Goal: Book appointment/travel/reservation

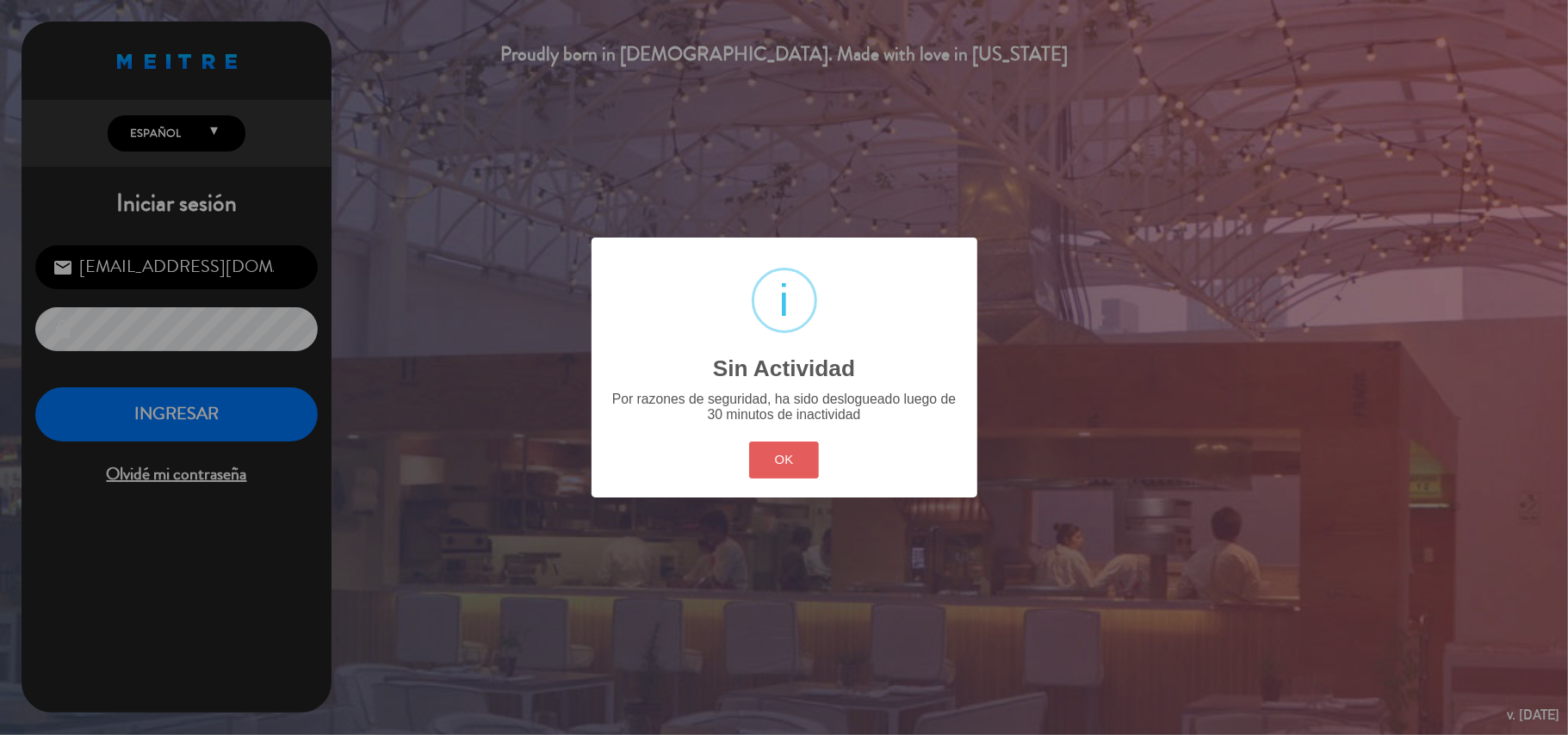
click at [765, 460] on button "OK" at bounding box center [784, 460] width 70 height 37
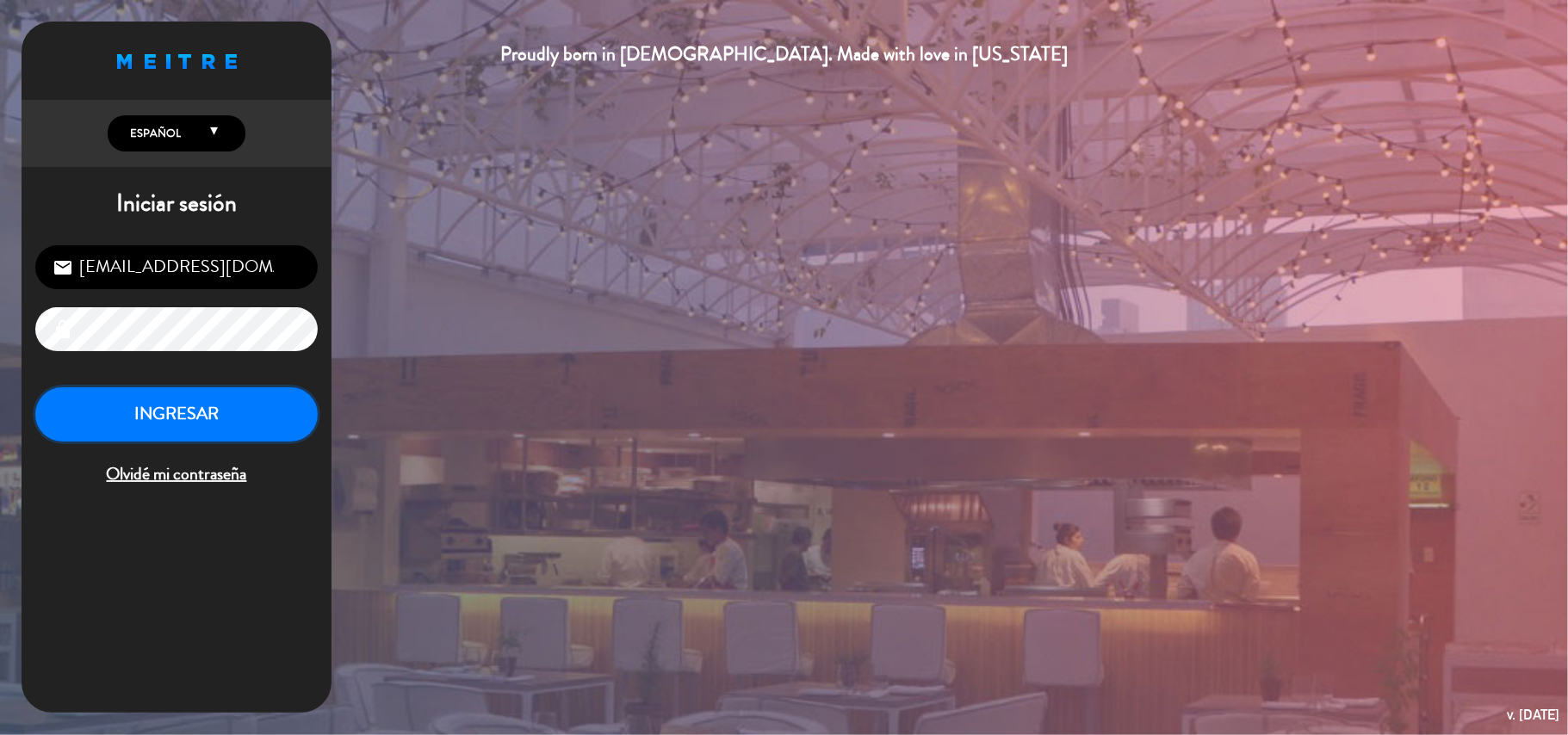
click at [297, 419] on button "INGRESAR" at bounding box center [176, 414] width 282 height 54
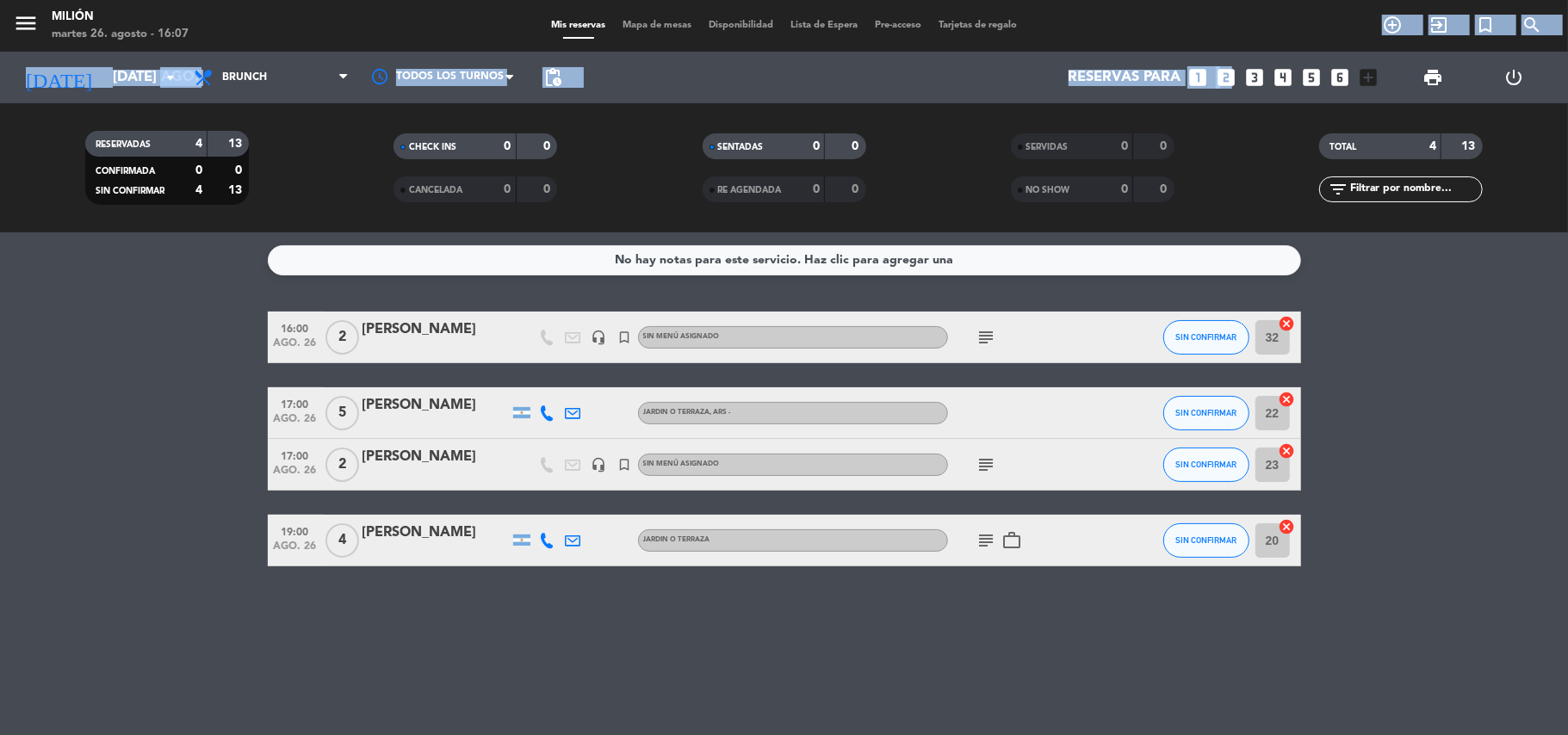
drag, startPoint x: 1216, startPoint y: 74, endPoint x: 1225, endPoint y: 52, distance: 23.8
click at [1216, 52] on div "Reservas para looks_one looks_two looks_3 looks_4 looks_5 looks_6 add_box" at bounding box center [977, 77] width 816 height 52
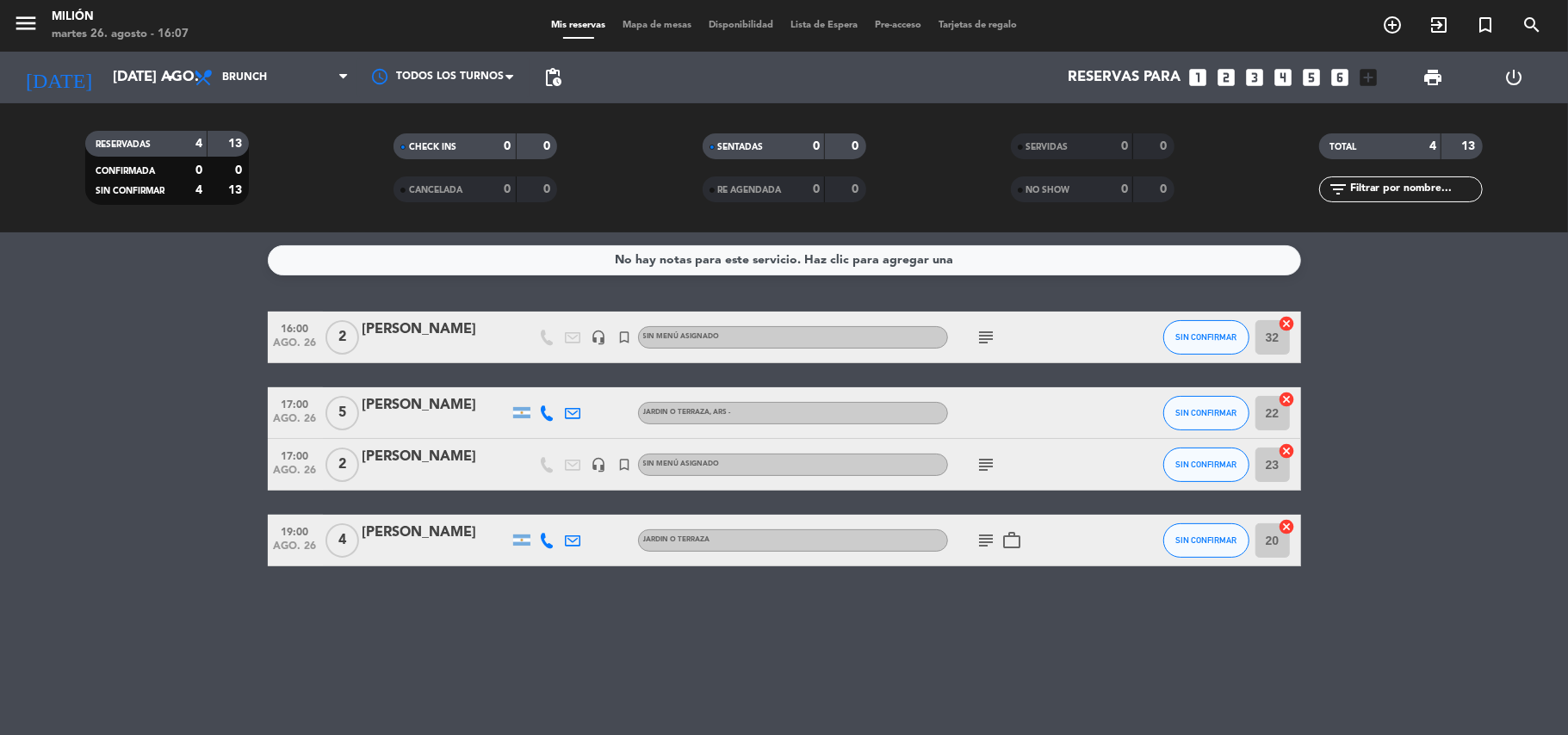
click at [1233, 80] on icon "looks_two" at bounding box center [1227, 77] width 22 height 22
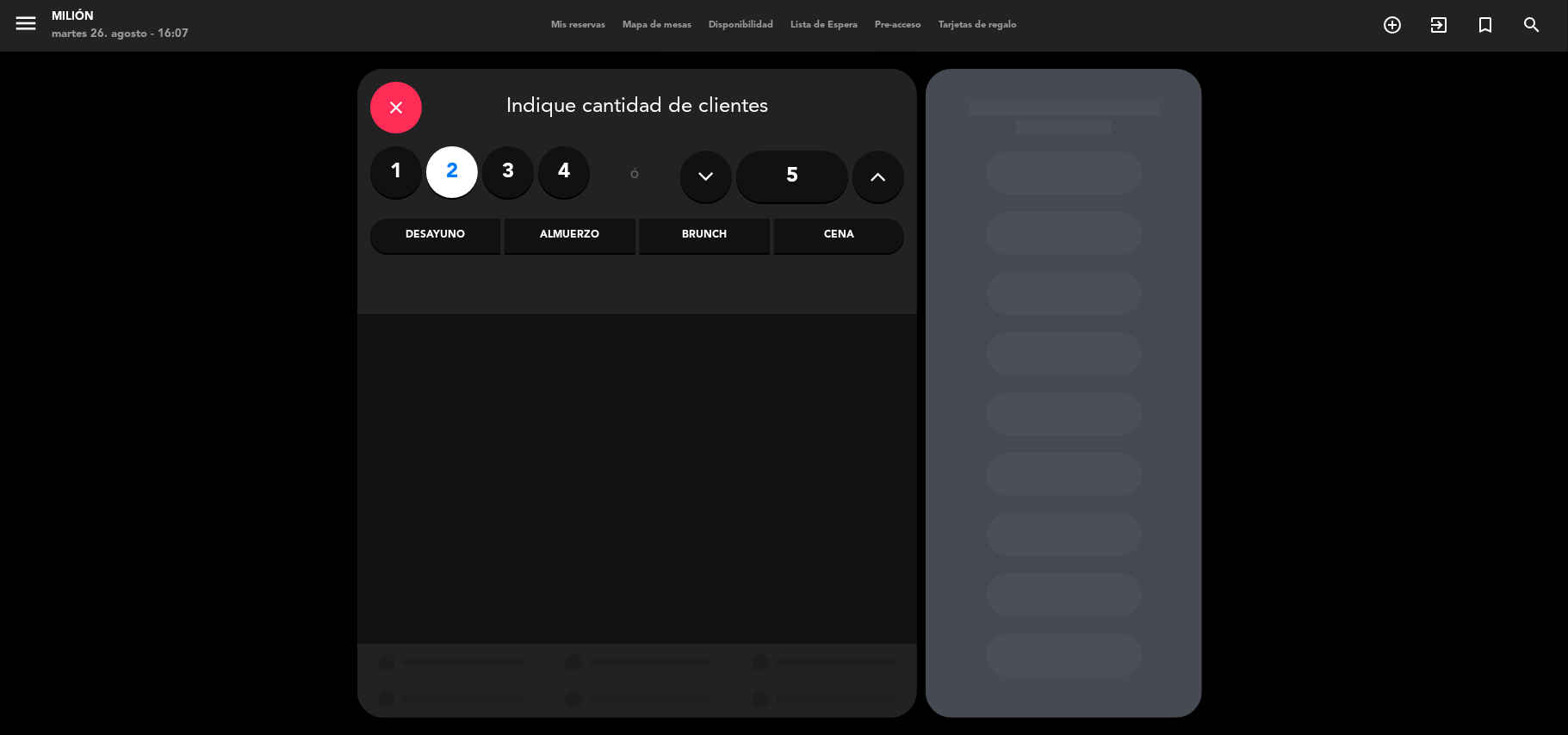
click at [445, 174] on label "2" at bounding box center [452, 172] width 52 height 52
click at [386, 167] on label "1" at bounding box center [396, 172] width 52 height 52
click at [446, 158] on label "2" at bounding box center [452, 172] width 52 height 52
click at [808, 237] on div "Cena" at bounding box center [838, 235] width 130 height 34
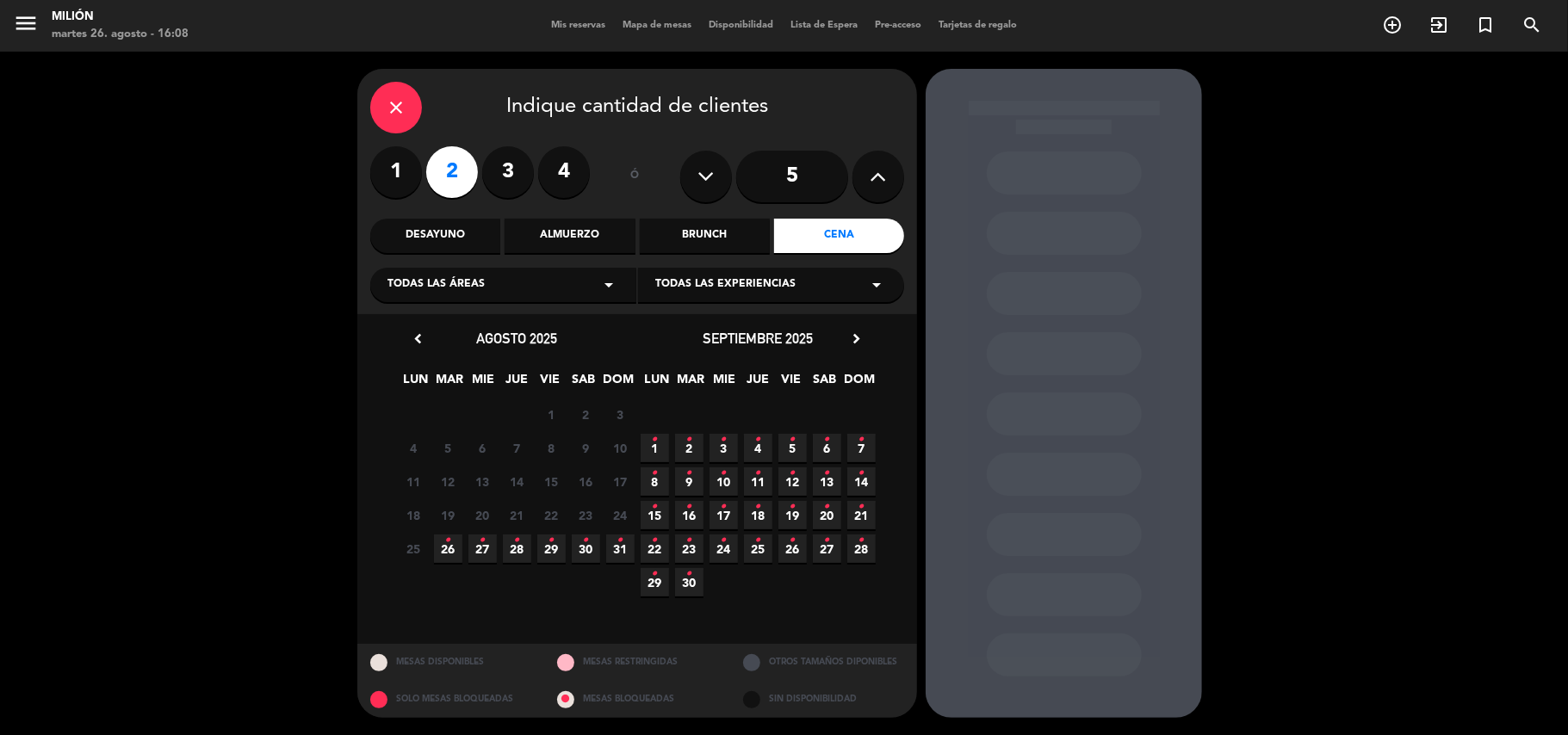
click at [445, 548] on icon "•" at bounding box center [448, 541] width 6 height 28
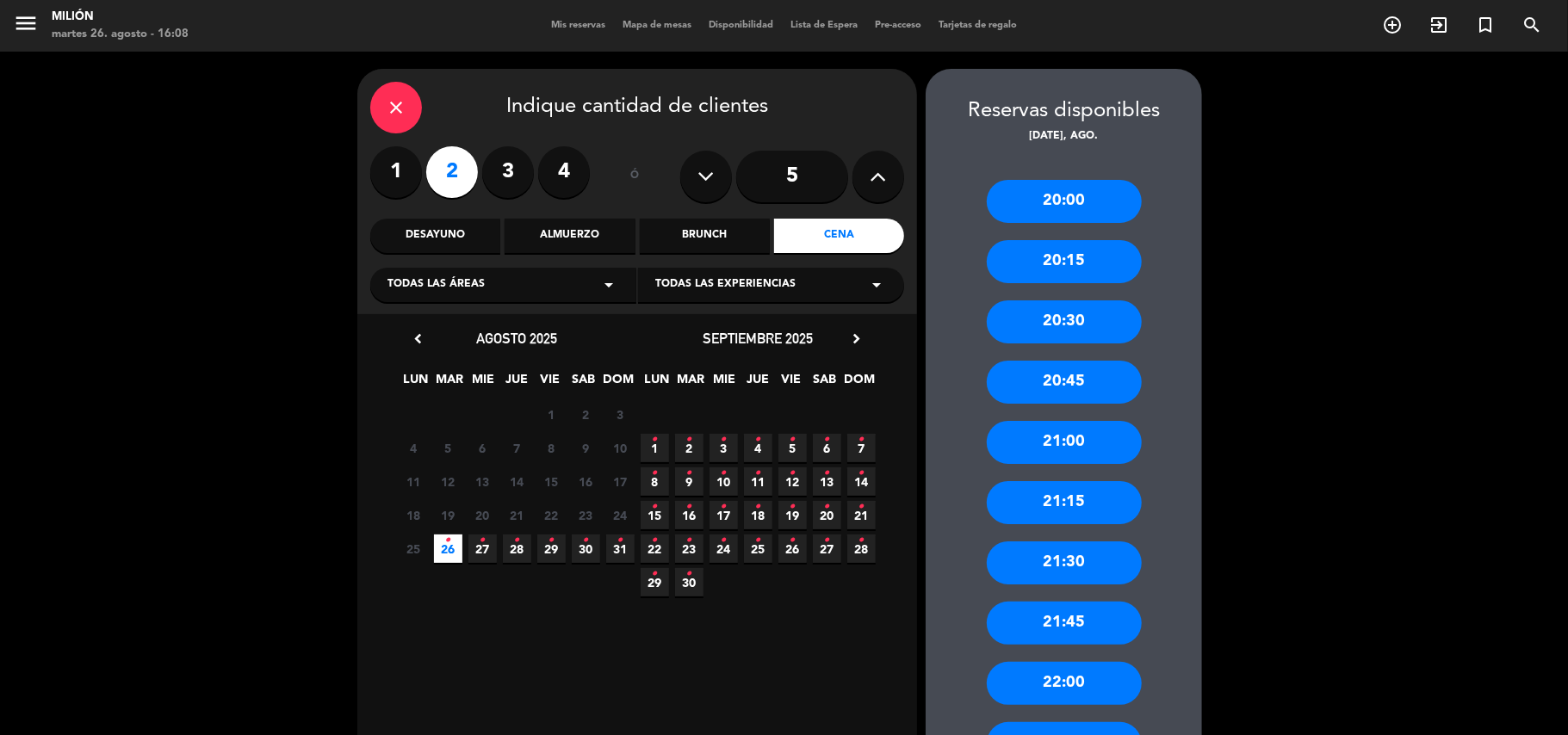
click at [1033, 194] on div "20:00" at bounding box center [1064, 201] width 155 height 43
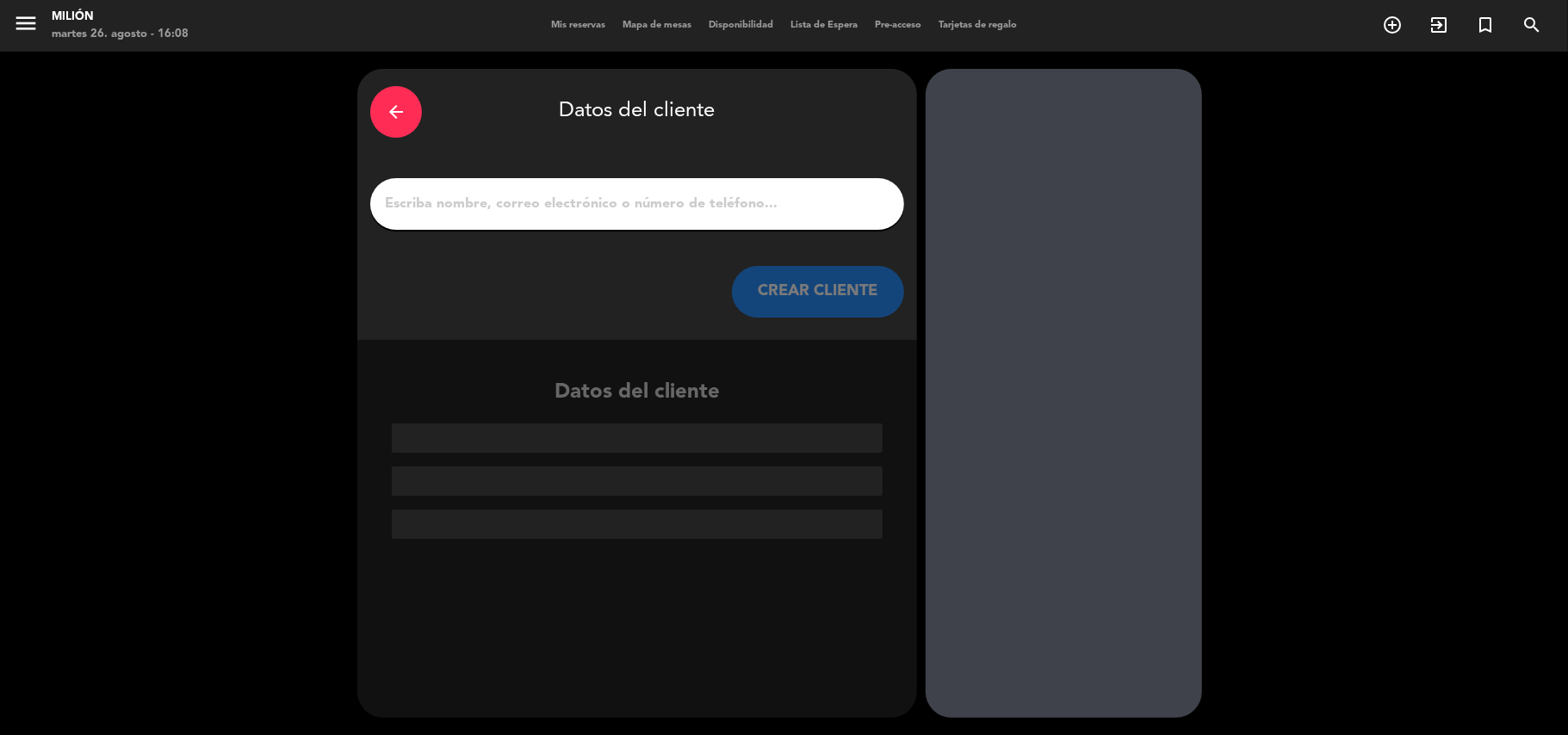
click at [767, 213] on input "1" at bounding box center [637, 204] width 508 height 24
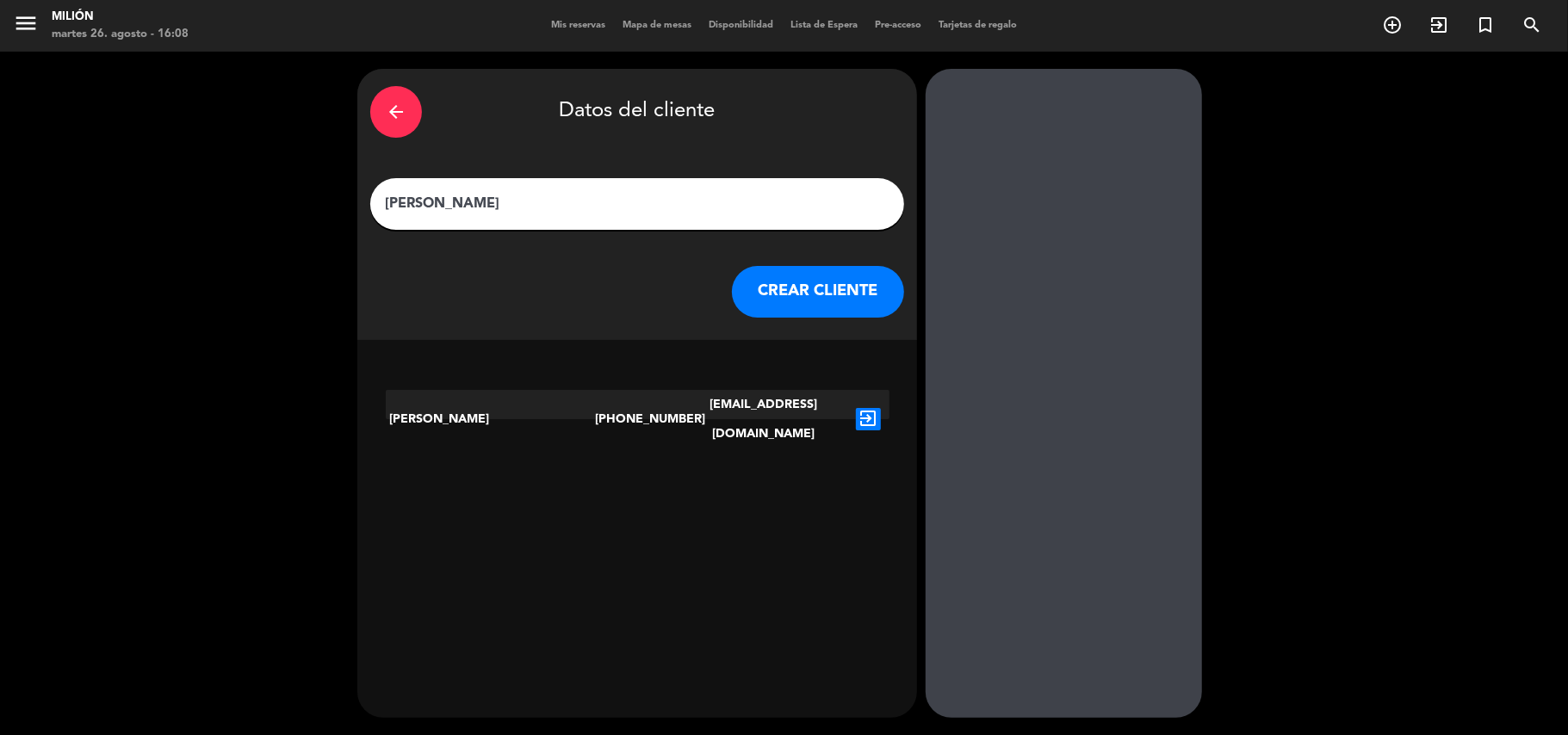
type input "[PERSON_NAME]"
drag, startPoint x: 865, startPoint y: 407, endPoint x: 600, endPoint y: 418, distance: 265.2
click at [604, 418] on div "[PERSON_NAME] [PHONE_NUMBER] [EMAIL_ADDRESS][DOMAIN_NAME] exit_to_app" at bounding box center [637, 405] width 503 height 29
click at [576, 401] on div "[PERSON_NAME]" at bounding box center [490, 419] width 210 height 59
click at [785, 291] on button "CREAR CLIENTE" at bounding box center [817, 292] width 172 height 52
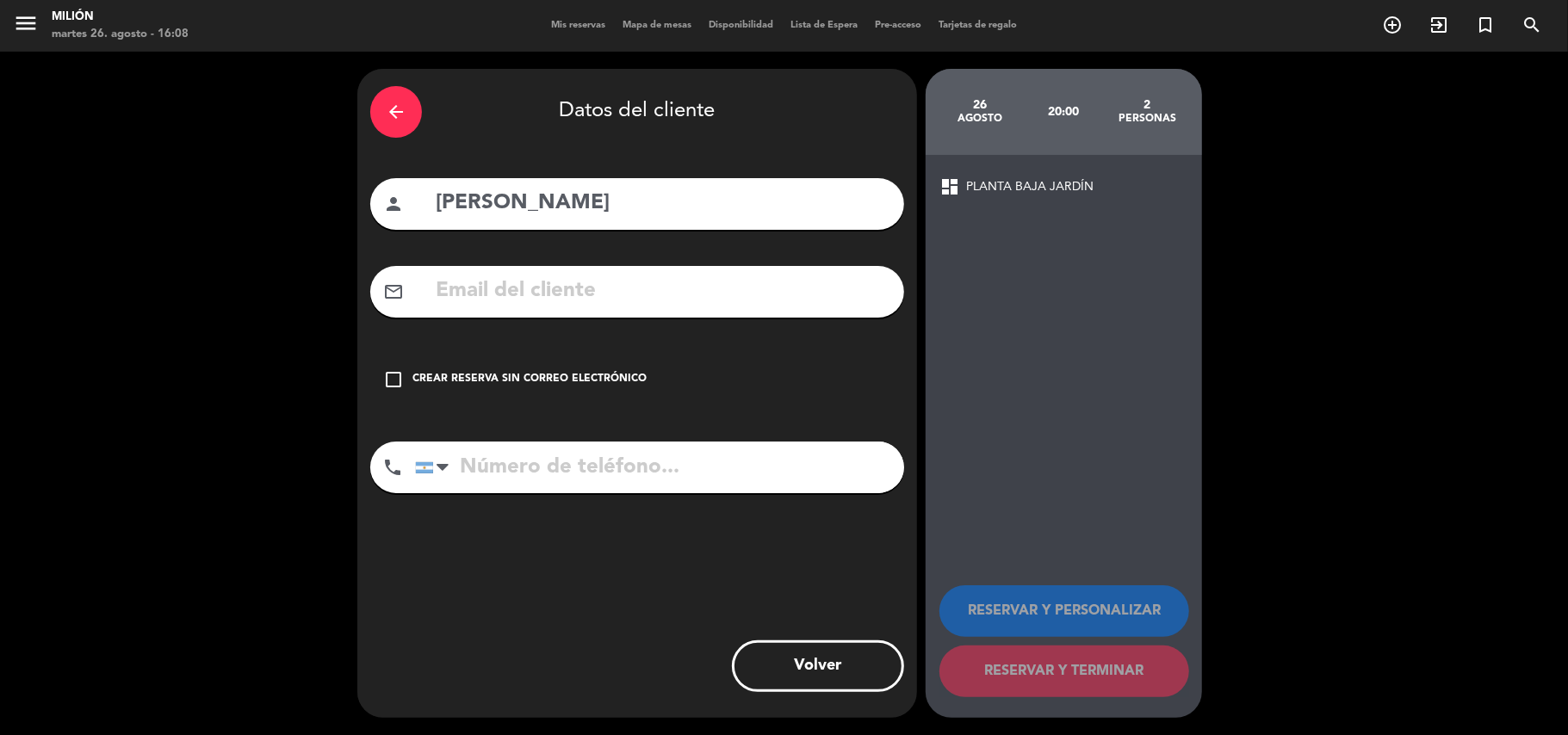
click at [638, 474] on input "tel" at bounding box center [660, 467] width 490 height 52
click at [393, 369] on icon "check_box_outline_blank" at bounding box center [393, 379] width 20 height 20
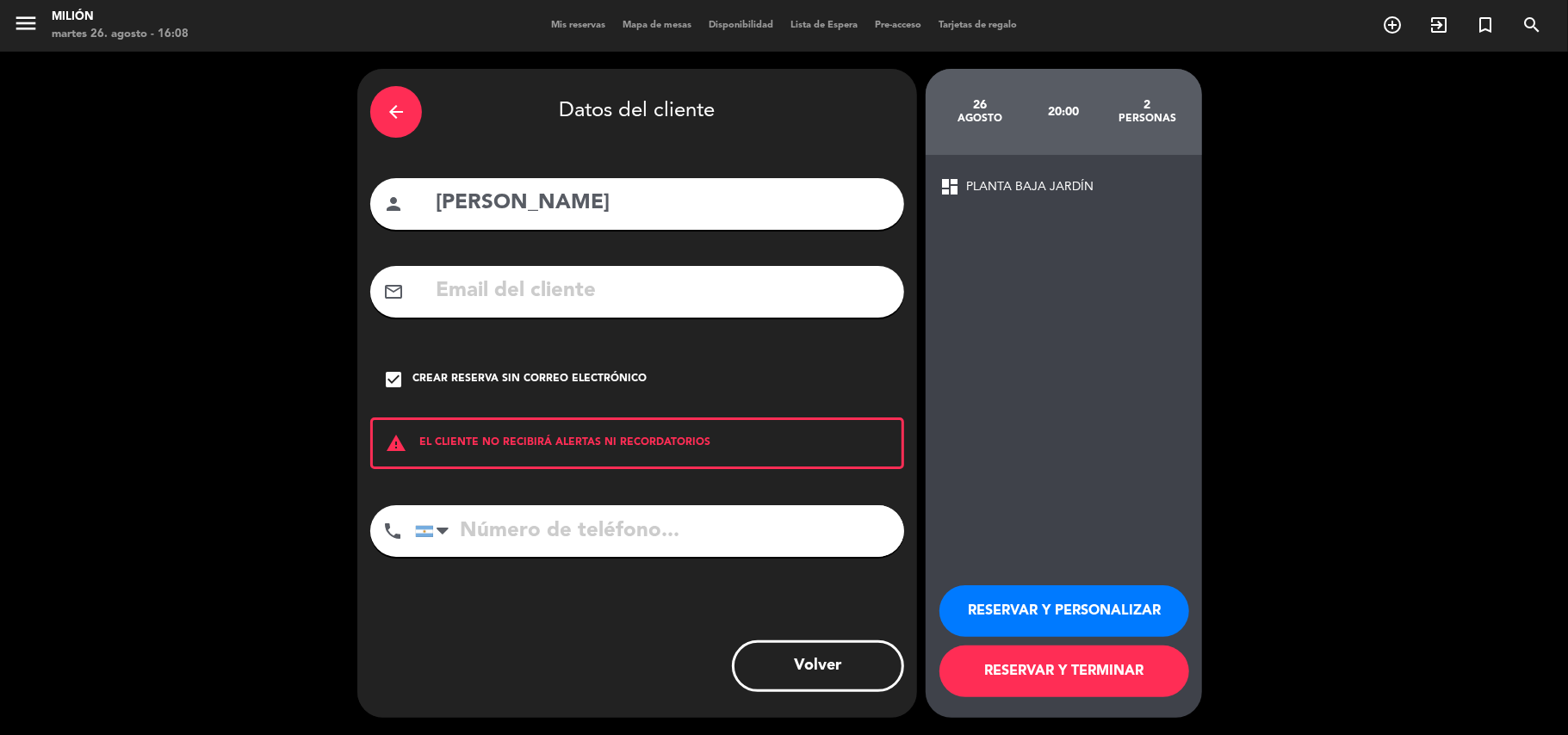
click at [487, 523] on input "tel" at bounding box center [660, 531] width 490 height 52
click at [438, 517] on div at bounding box center [435, 531] width 40 height 50
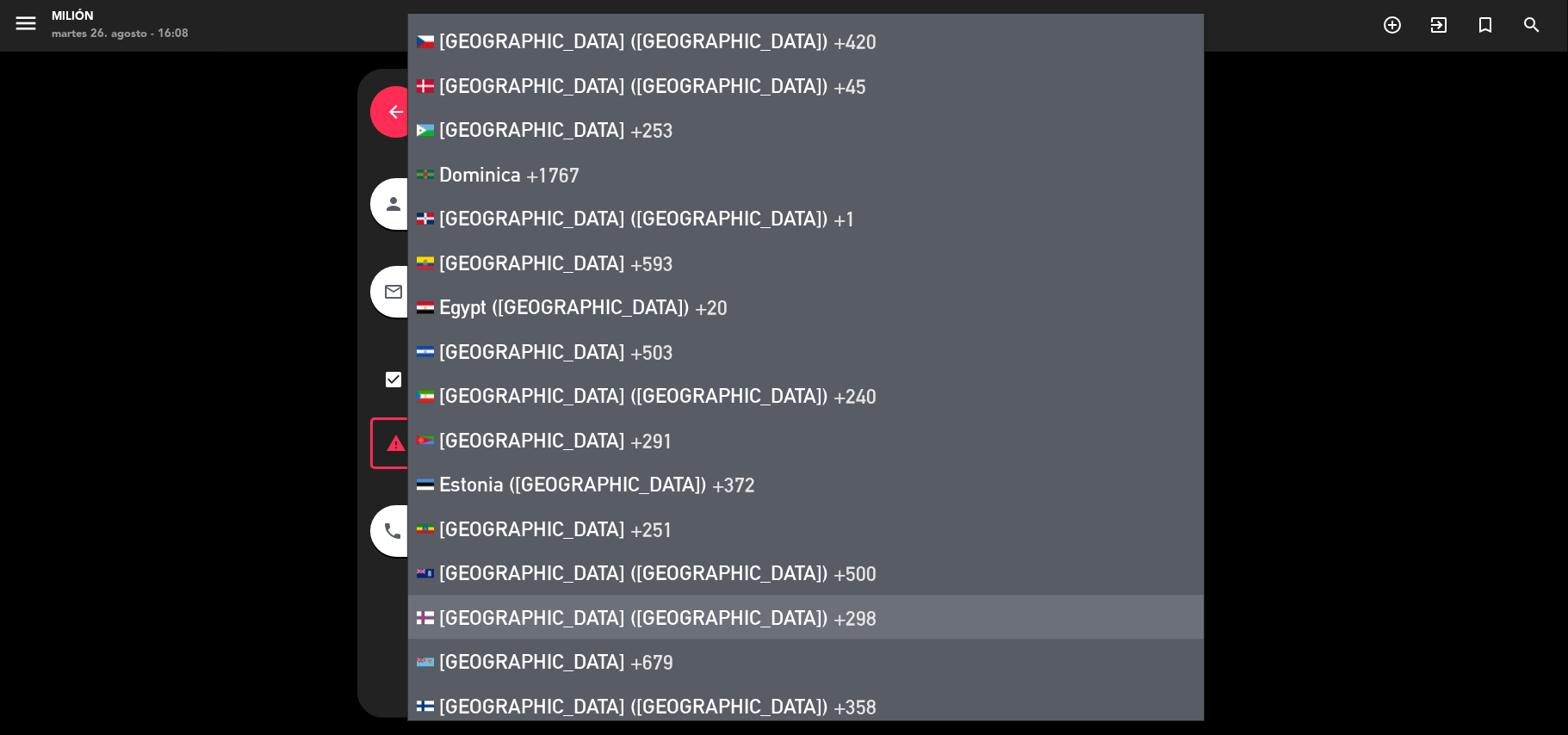
scroll to position [3137, 0]
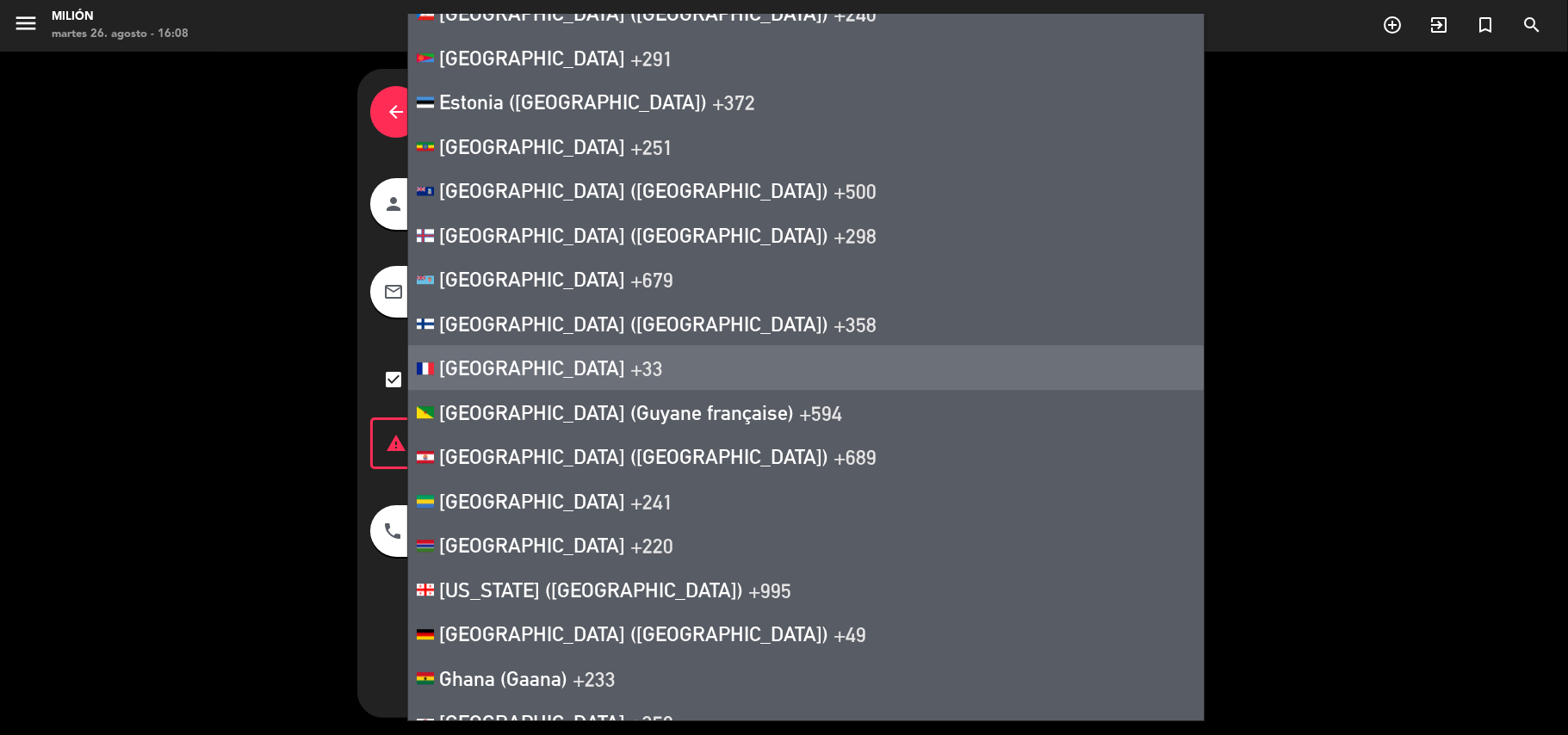
click at [549, 362] on li "France +33" at bounding box center [806, 367] width 796 height 45
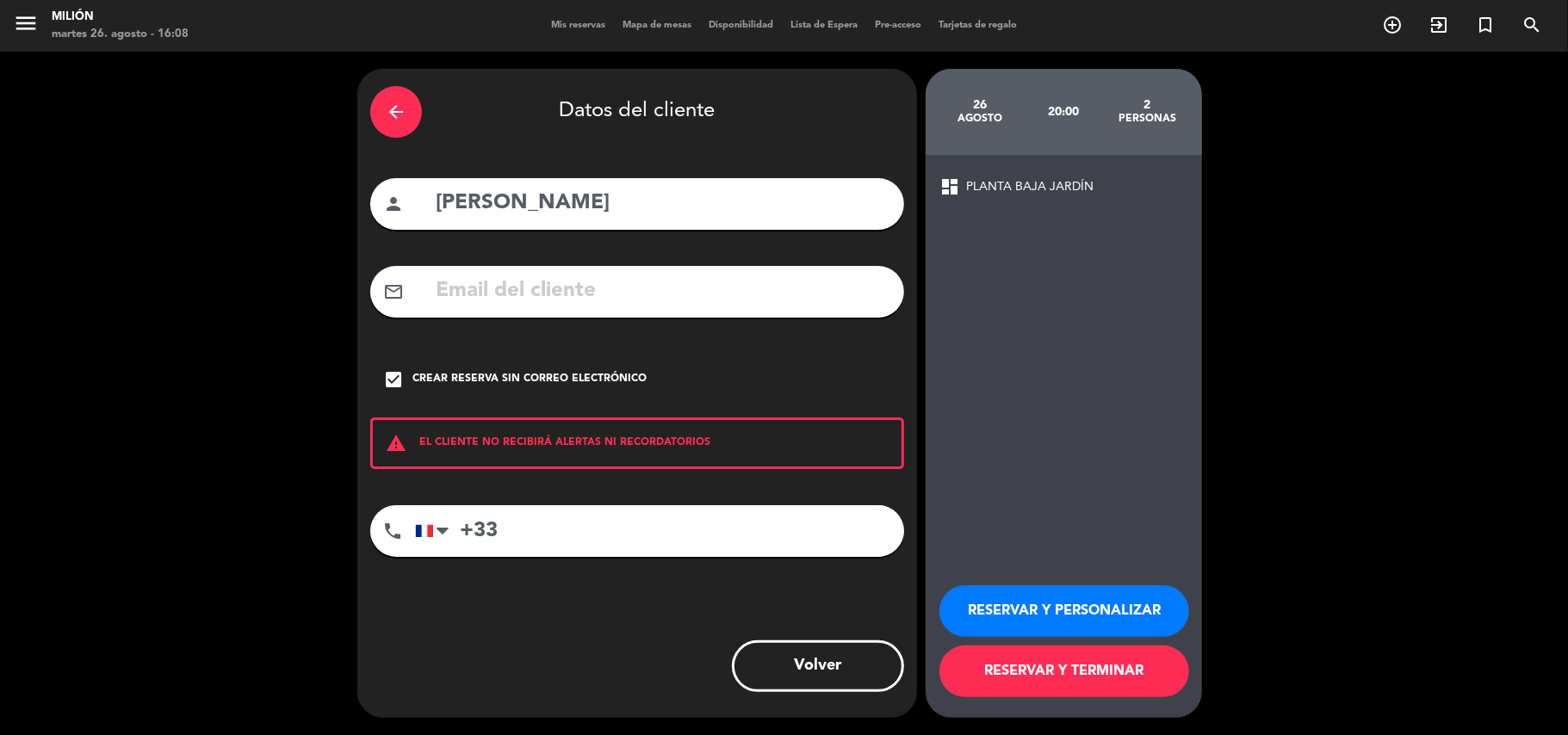
click at [583, 548] on input "+33" at bounding box center [660, 531] width 490 height 52
click at [583, 537] on input "+33" at bounding box center [660, 531] width 490 height 52
type input "[PHONE_NUMBER]"
drag, startPoint x: 1073, startPoint y: 672, endPoint x: 1058, endPoint y: 527, distance: 145.8
click at [1052, 463] on div "dashboard PLANTA BAJA JARDÍN RESERVAR Y PERSONALIZAR RESERVAR Y TERMINAR" at bounding box center [1064, 436] width 276 height 563
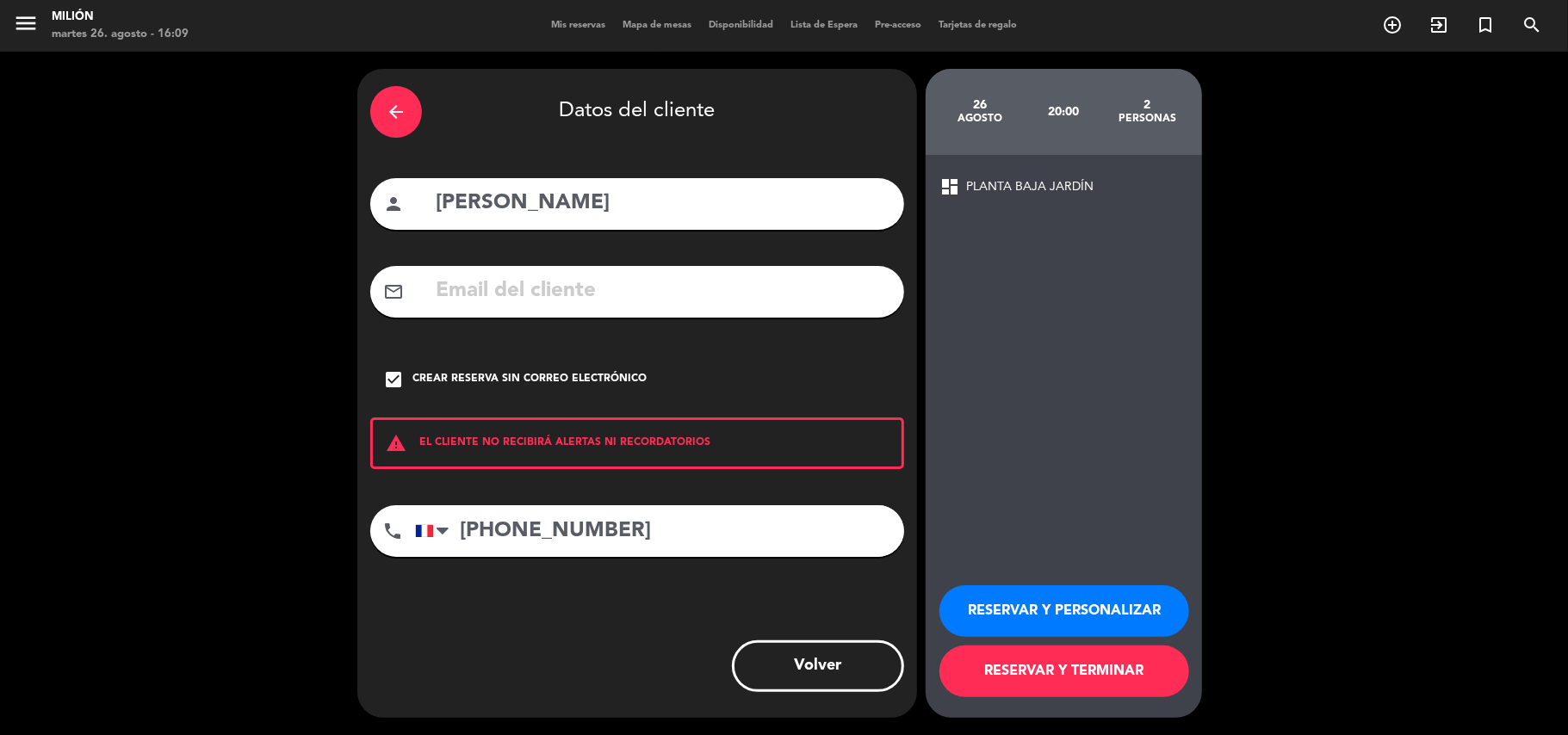
click at [1047, 611] on button "RESERVAR Y PERSONALIZAR" at bounding box center [1064, 611] width 249 height 52
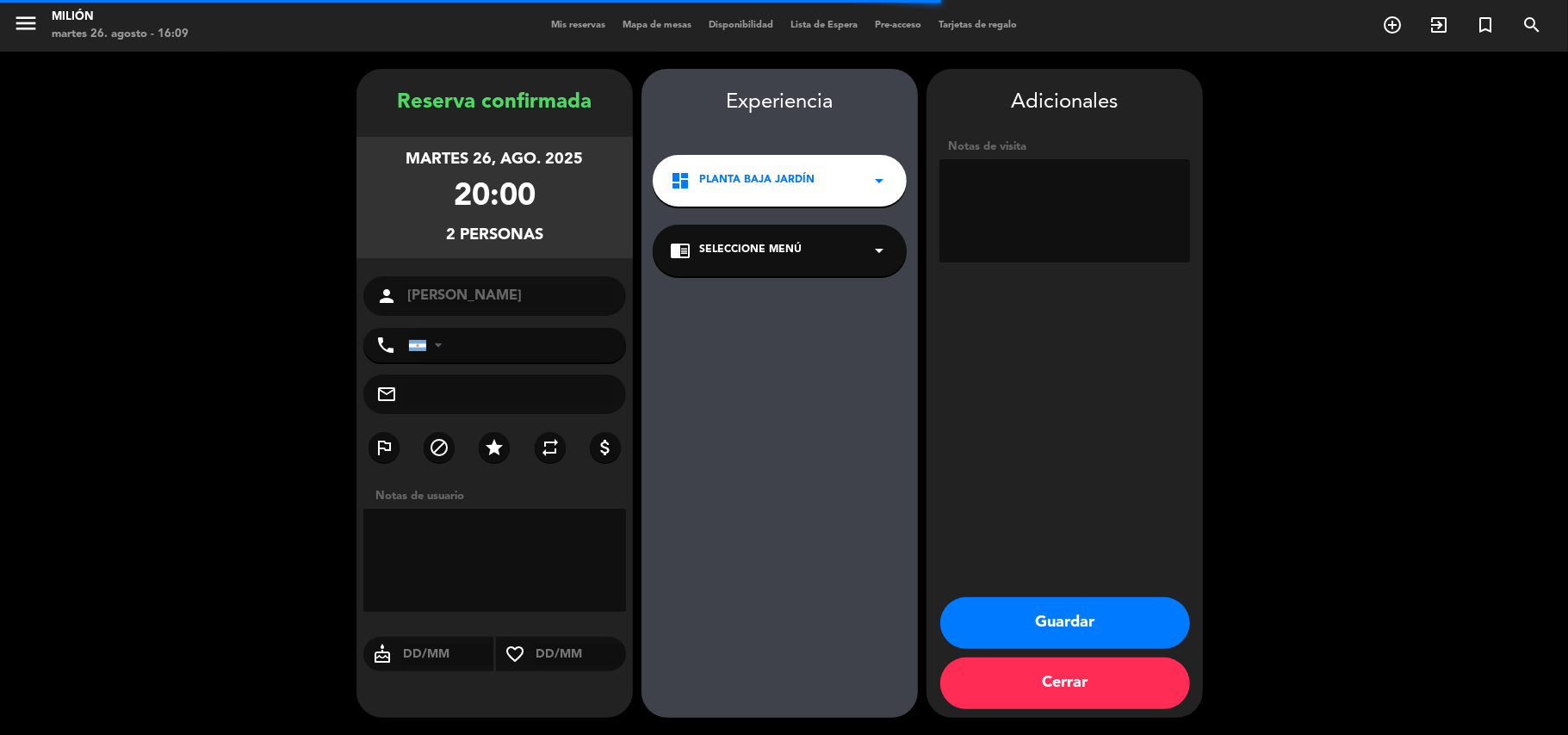
type input "[PHONE_NUMBER]"
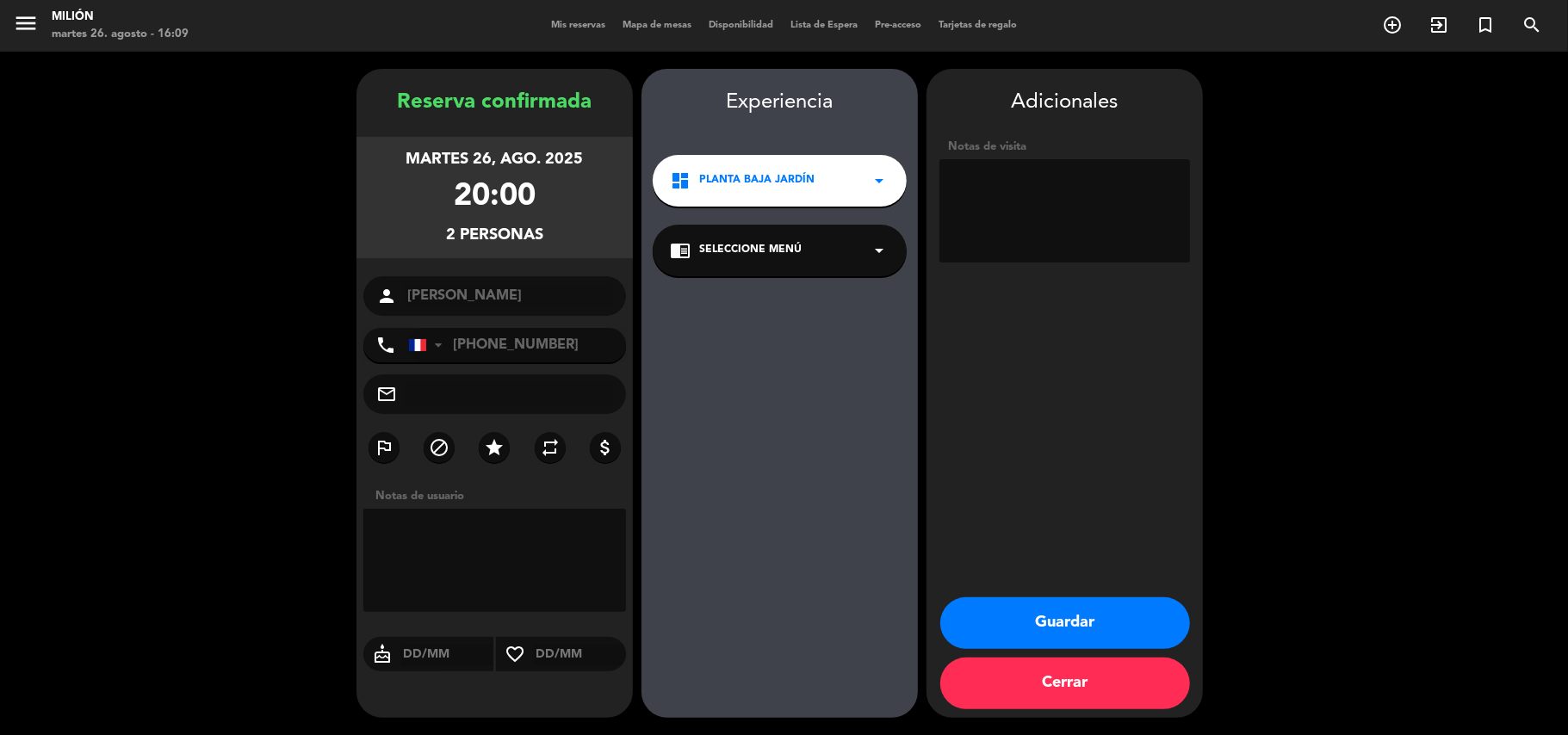
click at [518, 541] on textarea at bounding box center [494, 560] width 262 height 103
type textarea "Terraza preferentemente o jardin"
click at [1079, 194] on textarea at bounding box center [1065, 211] width 250 height 103
type textarea "Terraza preferentemente o jardin"
click at [1008, 616] on button "Guardar" at bounding box center [1065, 623] width 249 height 52
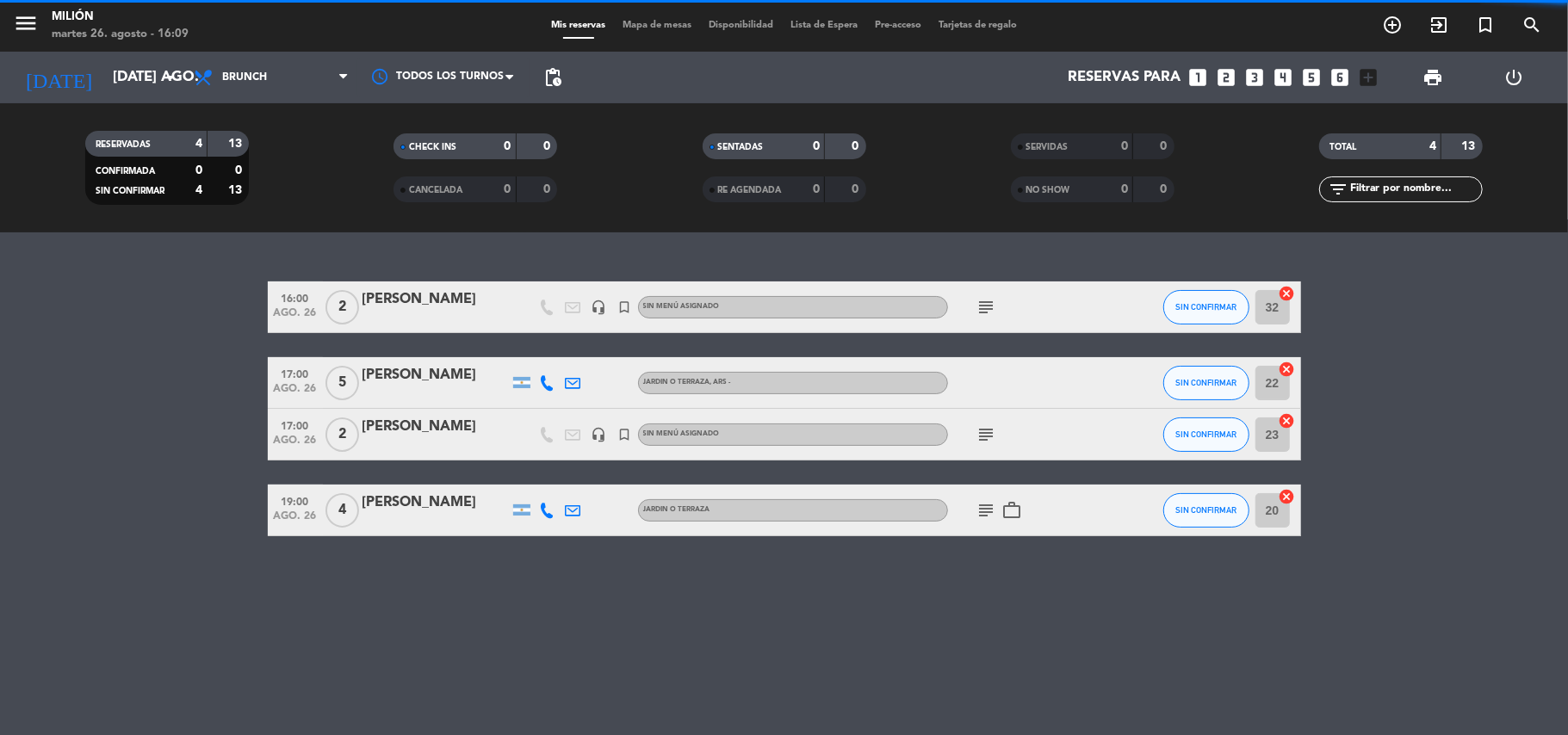
click at [813, 283] on div "menu Milión martes 26. agosto - 16:09 Mis reservas Mapa de mesas Disponibilidad…" at bounding box center [784, 367] width 1568 height 735
